Goal: Navigation & Orientation: Find specific page/section

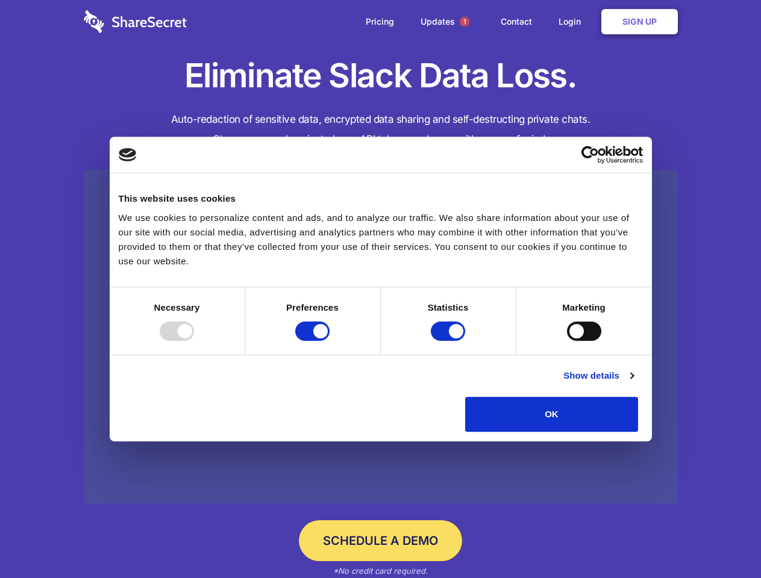
click at [194, 341] on div at bounding box center [177, 331] width 34 height 19
click at [329, 341] on input "Preferences" at bounding box center [312, 331] width 34 height 19
checkbox input "false"
click at [449, 341] on input "Statistics" at bounding box center [448, 331] width 34 height 19
checkbox input "false"
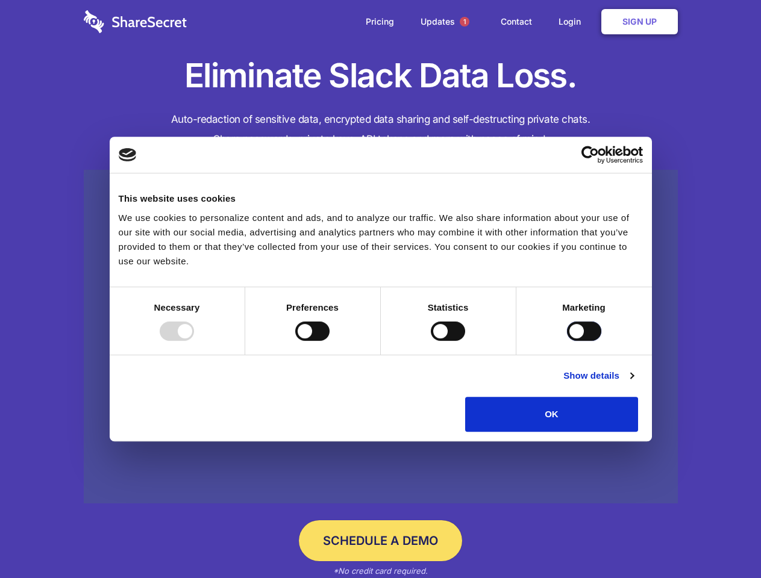
click at [567, 341] on input "Marketing" at bounding box center [584, 331] width 34 height 19
checkbox input "true"
click at [633, 383] on link "Show details" at bounding box center [598, 376] width 70 height 14
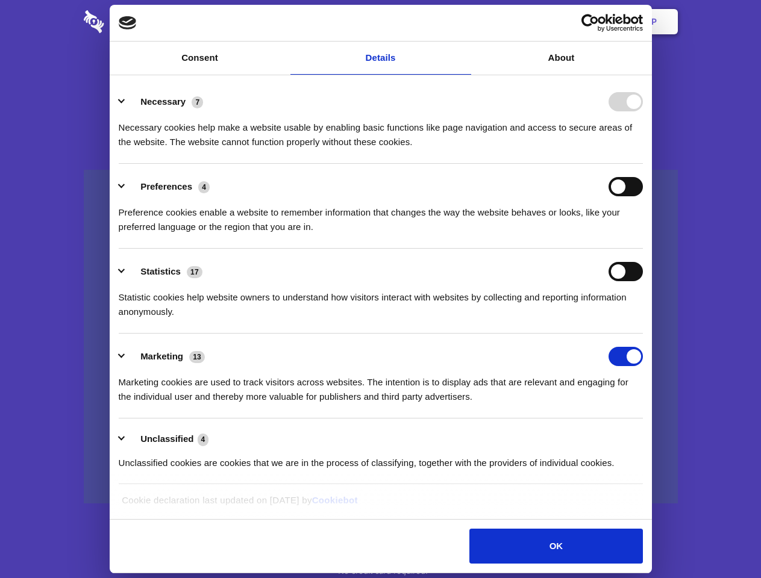
click at [643, 164] on li "Necessary 7 Necessary cookies help make a website usable by enabling basic func…" at bounding box center [381, 121] width 524 height 85
click at [464, 22] on span "1" at bounding box center [465, 22] width 10 height 10
